Goal: Information Seeking & Learning: Learn about a topic

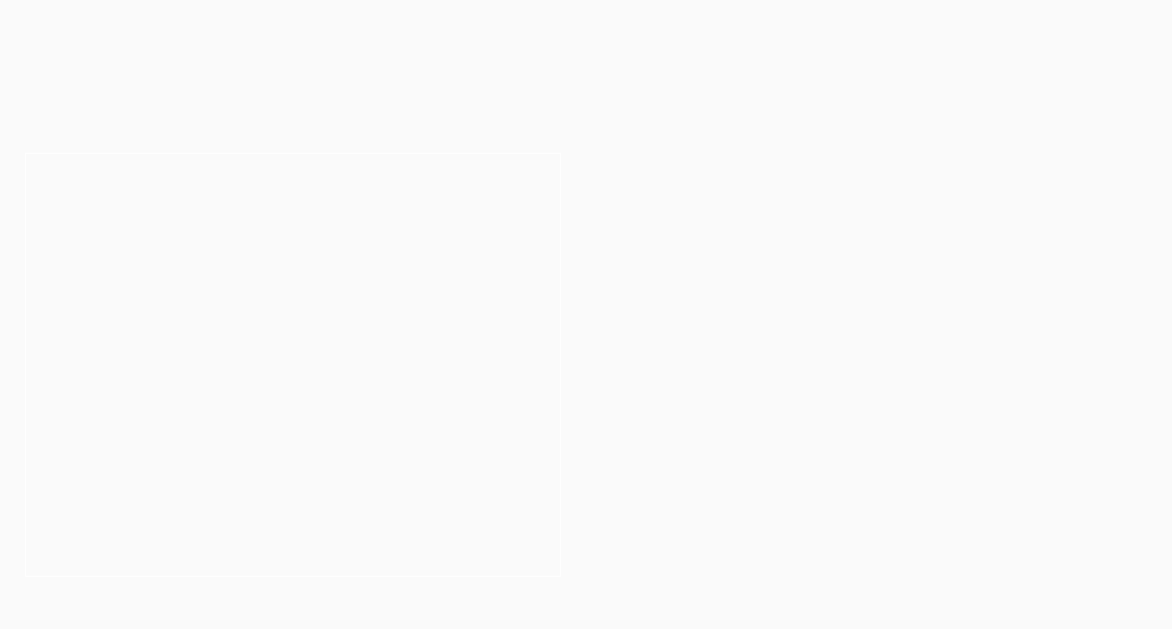
click at [231, 244] on header "2026 PLT Intakes Now Open Your legal career starts here Explore Dates" at bounding box center [293, 291] width 586 height 265
click at [260, 299] on h2 "2026 PLT Intakes Now Open" at bounding box center [294, 308] width 352 height 66
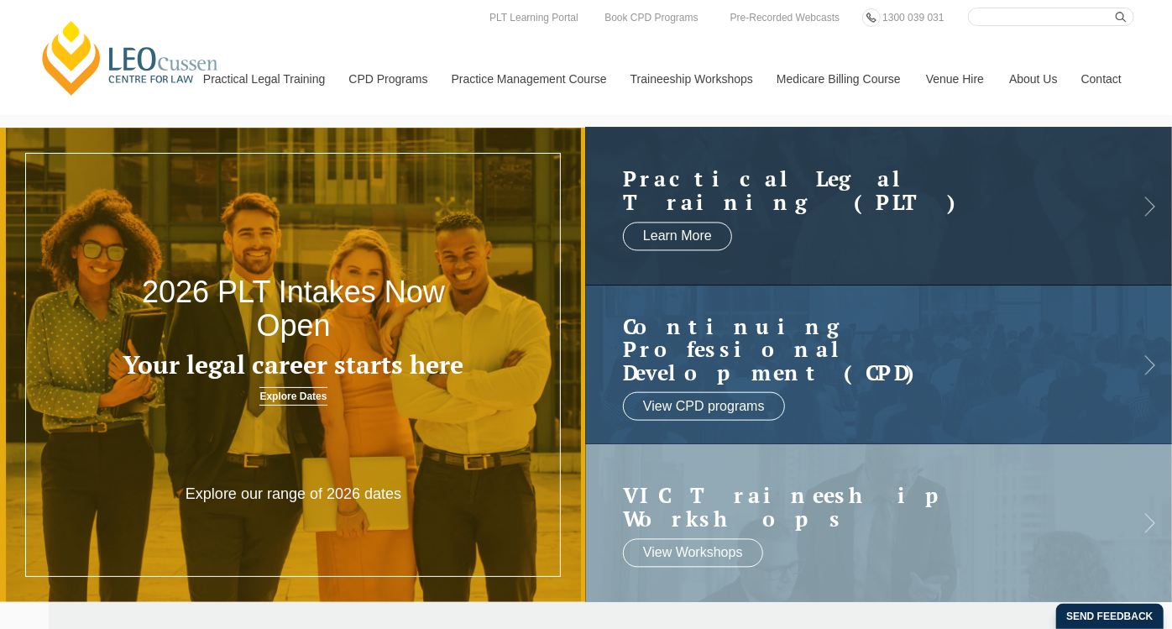
click at [326, 470] on div at bounding box center [293, 365] width 587 height 474
click at [296, 325] on h2 "2026 PLT Intakes Now Open" at bounding box center [294, 308] width 352 height 66
click at [331, 497] on p "Explore our range of 2026 dates" at bounding box center [293, 494] width 235 height 19
click at [312, 390] on link "Explore Dates" at bounding box center [292, 396] width 67 height 18
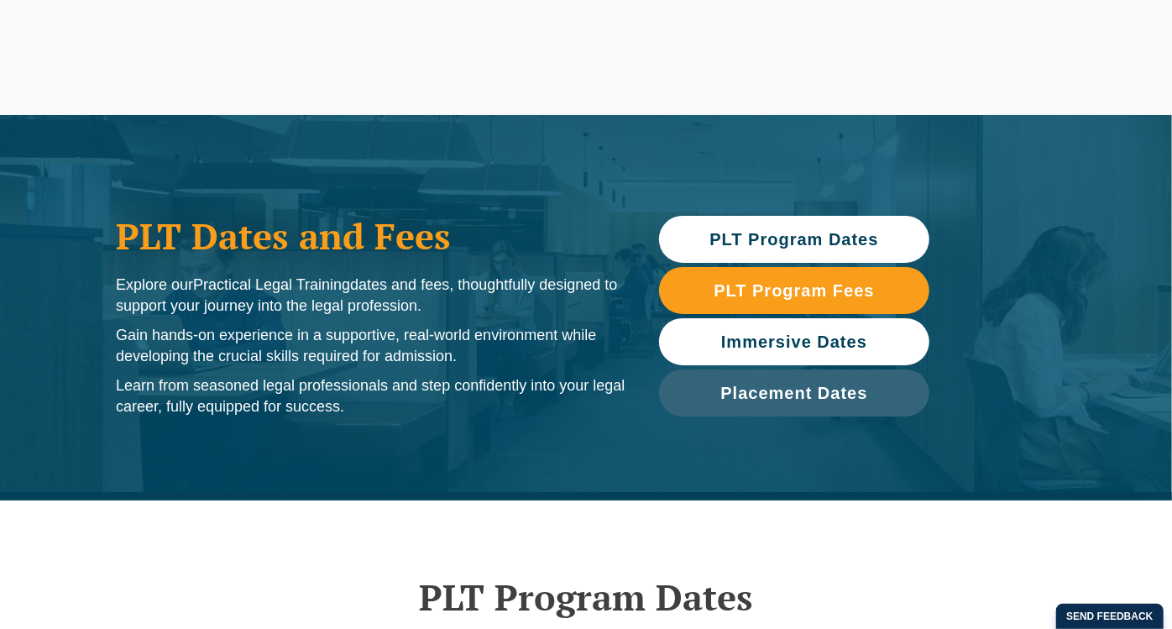
click at [801, 333] on span "Immersive Dates" at bounding box center [794, 341] width 146 height 17
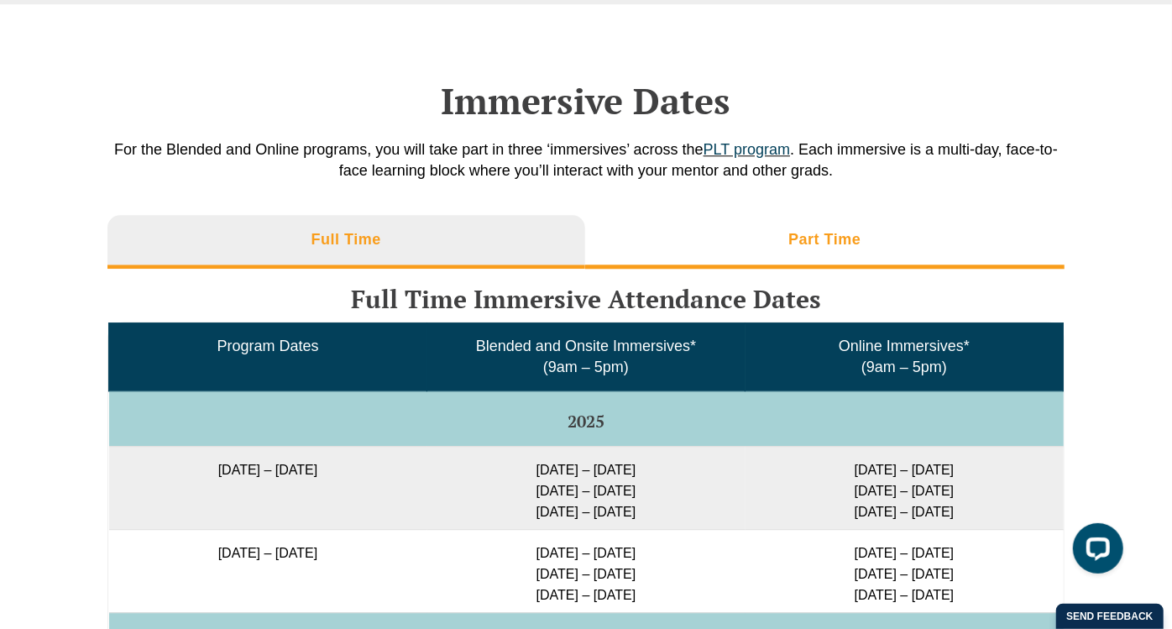
click at [846, 231] on h3 "Part Time" at bounding box center [825, 239] width 72 height 19
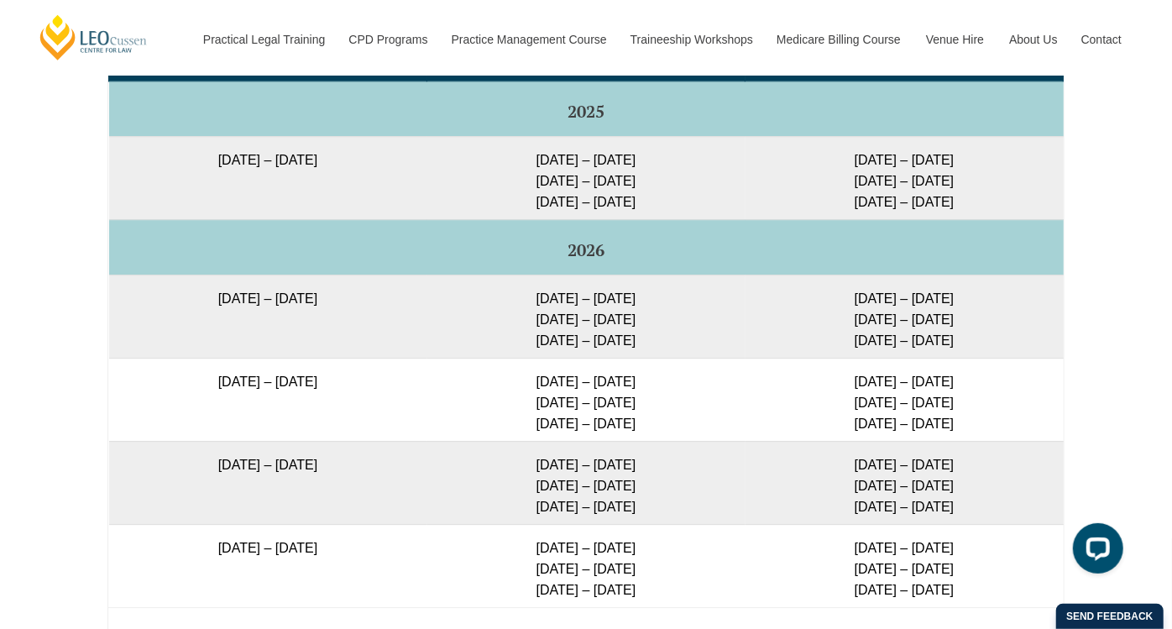
scroll to position [2846, 0]
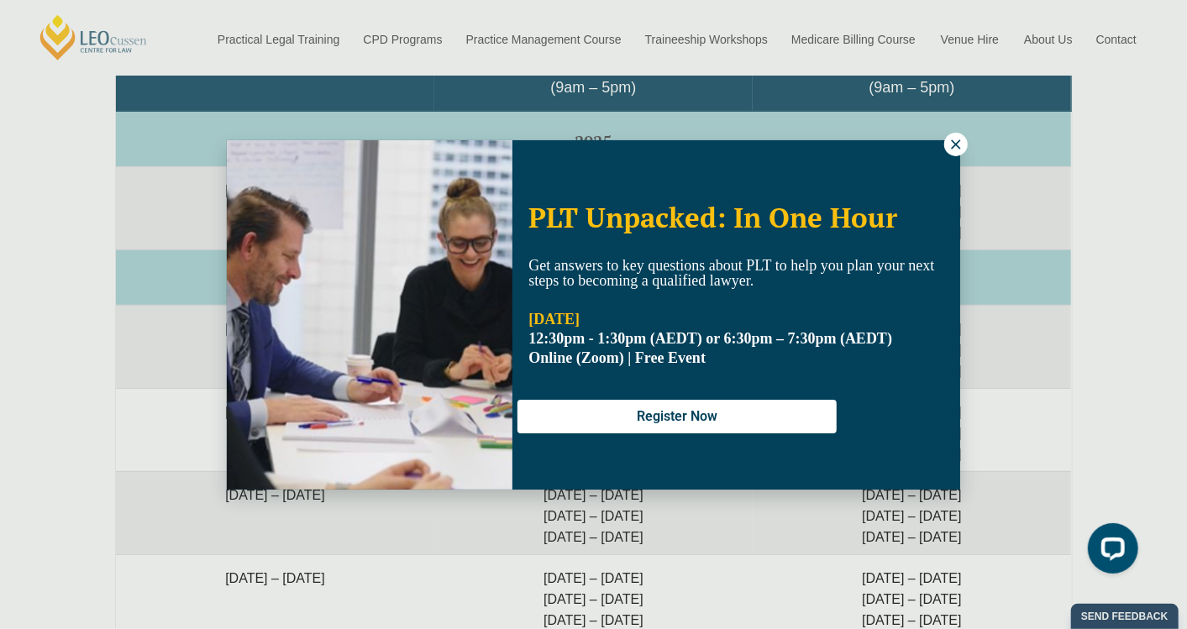
click at [951, 144] on icon at bounding box center [955, 144] width 15 height 15
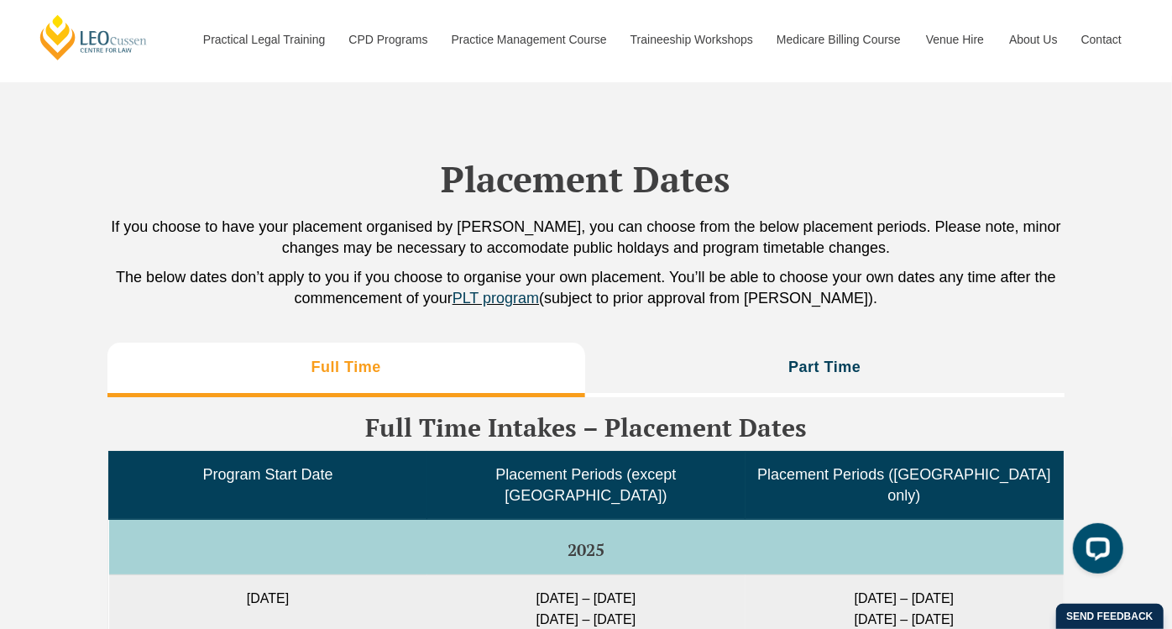
scroll to position [3779, 0]
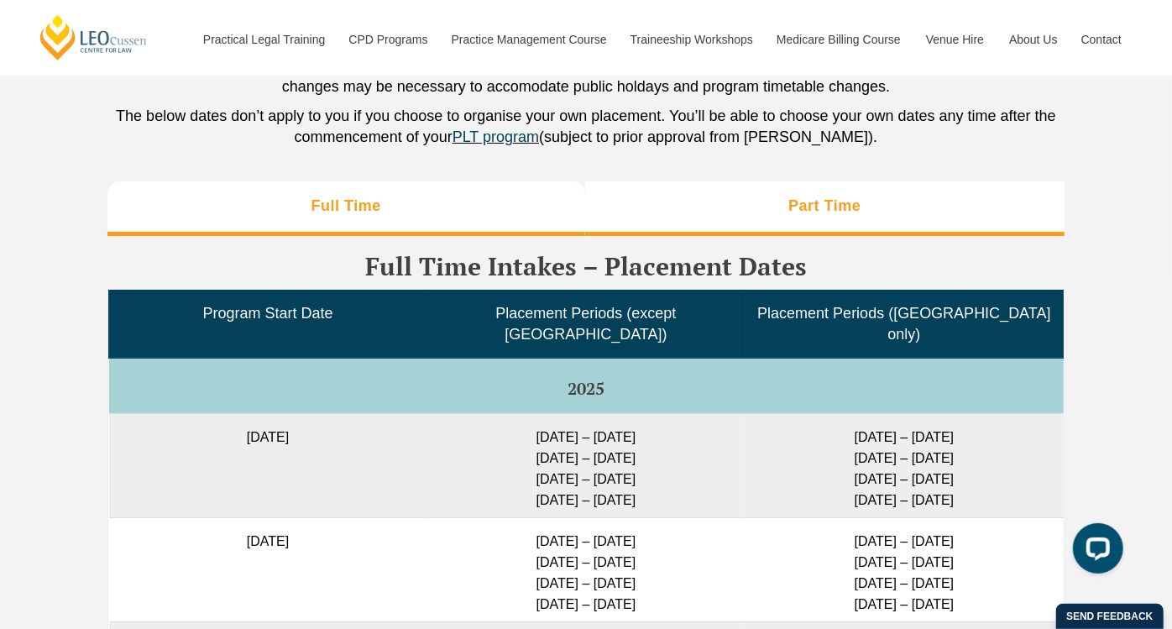
drag, startPoint x: 832, startPoint y: 202, endPoint x: 844, endPoint y: 203, distance: 11.8
click at [837, 203] on h3 "Part Time" at bounding box center [825, 205] width 72 height 19
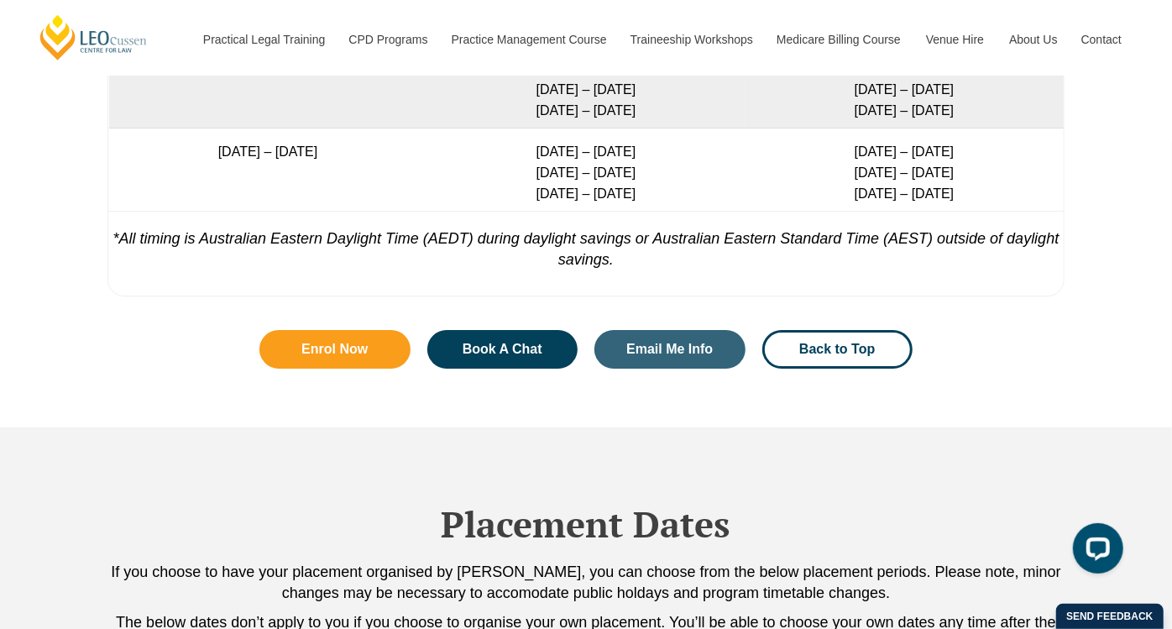
scroll to position [3126, 0]
